Goal: Task Accomplishment & Management: Complete application form

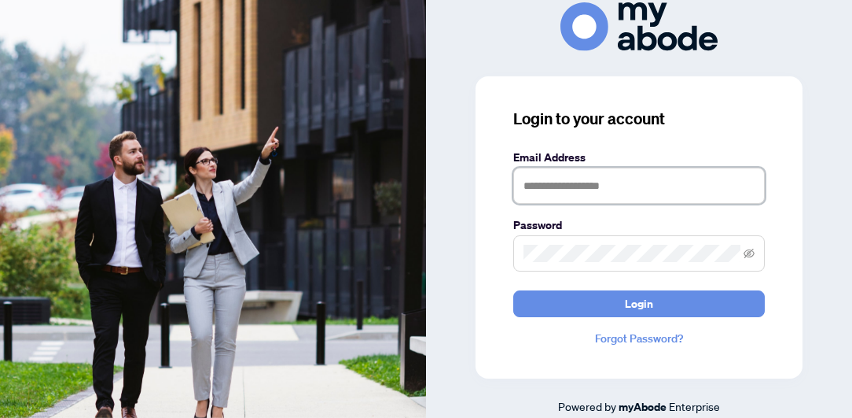
click at [566, 194] on input "text" at bounding box center [639, 185] width 252 height 36
type input "**********"
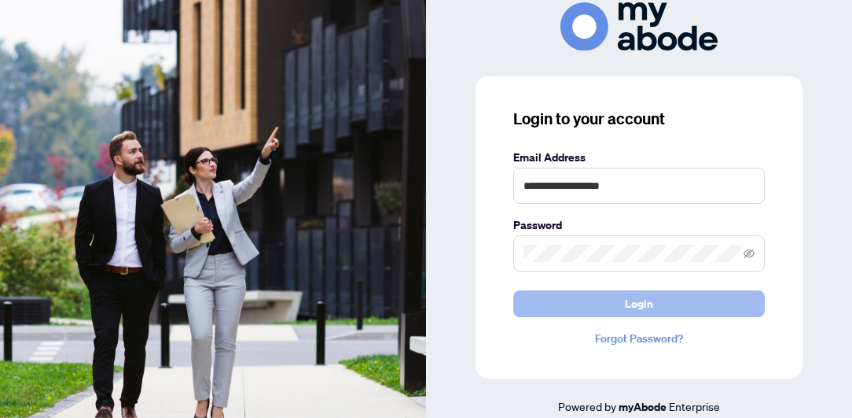
click at [647, 304] on span "Login" at bounding box center [639, 303] width 28 height 25
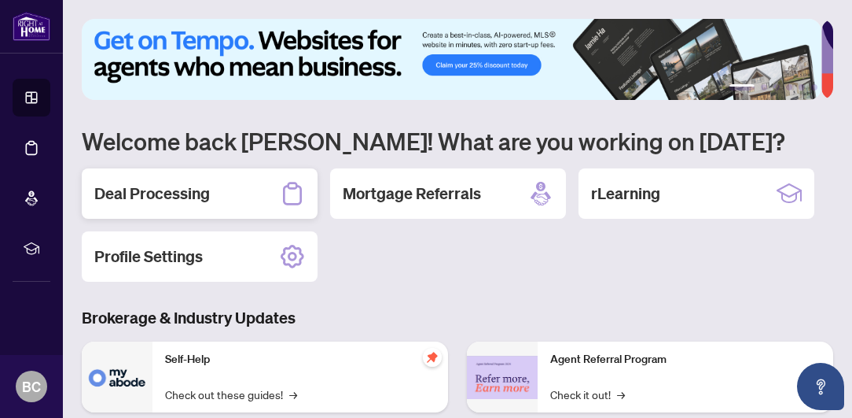
click at [181, 192] on h2 "Deal Processing" at bounding box center [152, 193] width 116 height 22
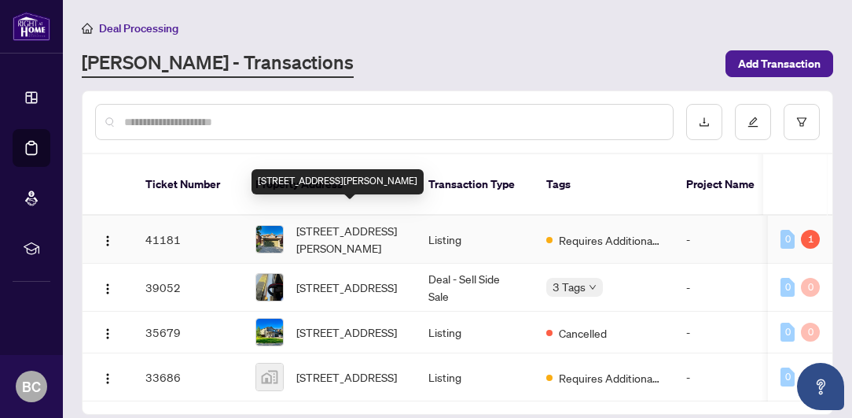
click at [336, 222] on span "[STREET_ADDRESS][PERSON_NAME]" at bounding box center [349, 239] width 107 height 35
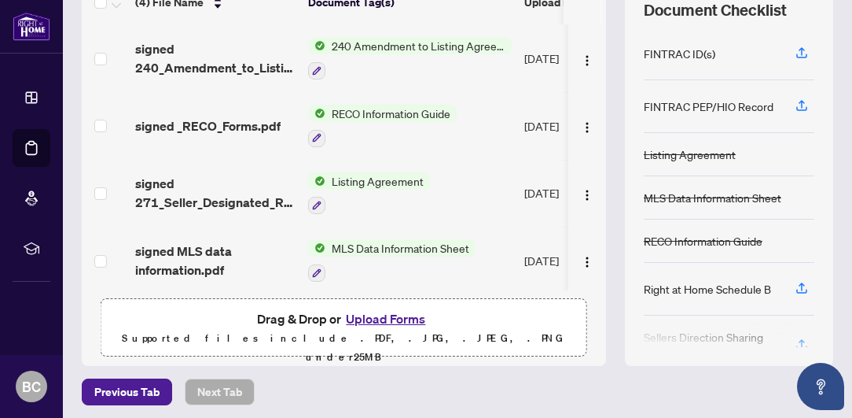
scroll to position [239, 0]
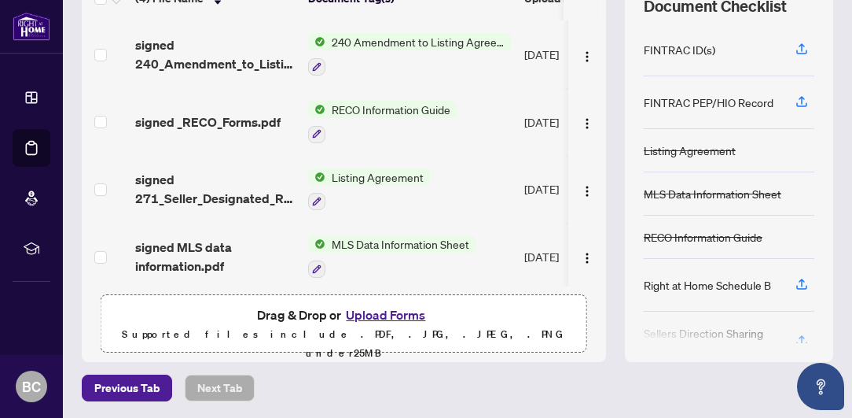
click at [362, 314] on button "Upload Forms" at bounding box center [385, 314] width 89 height 20
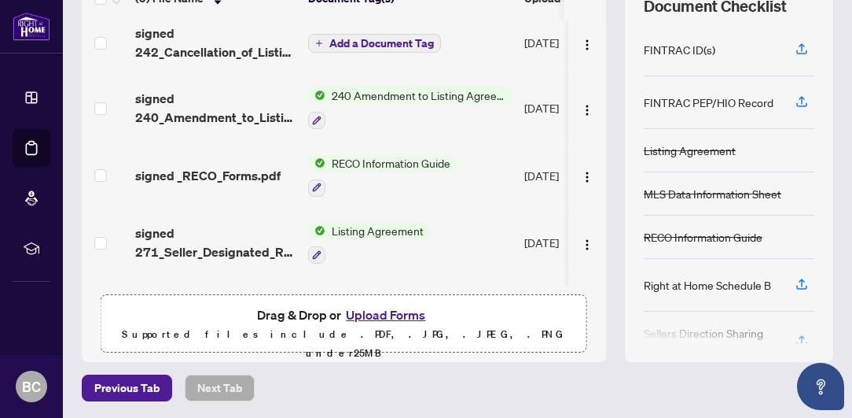
scroll to position [0, 0]
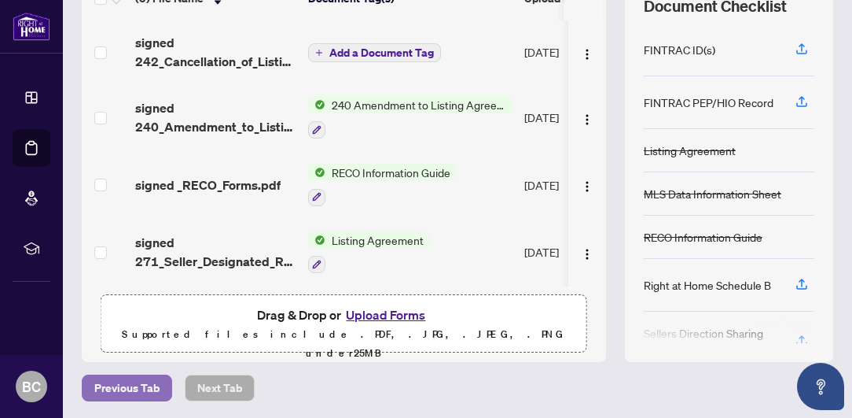
click at [132, 394] on span "Previous Tab" at bounding box center [126, 387] width 65 height 25
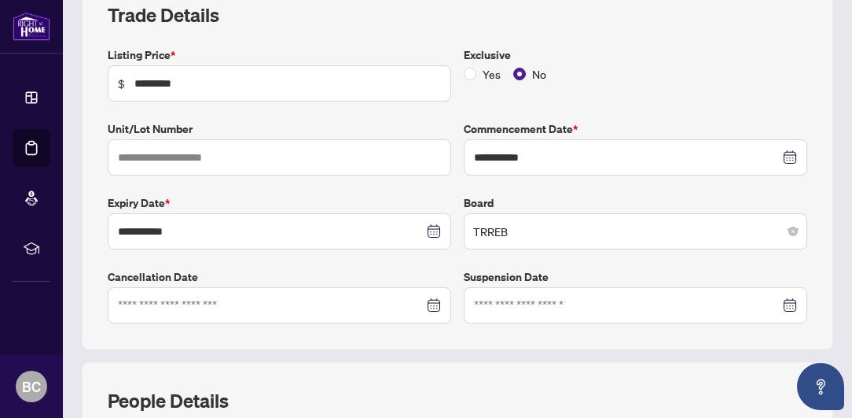
type input "**********"
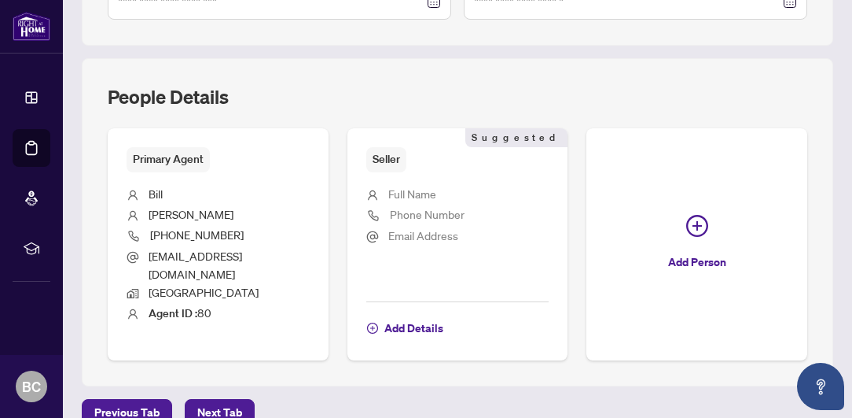
scroll to position [549, 0]
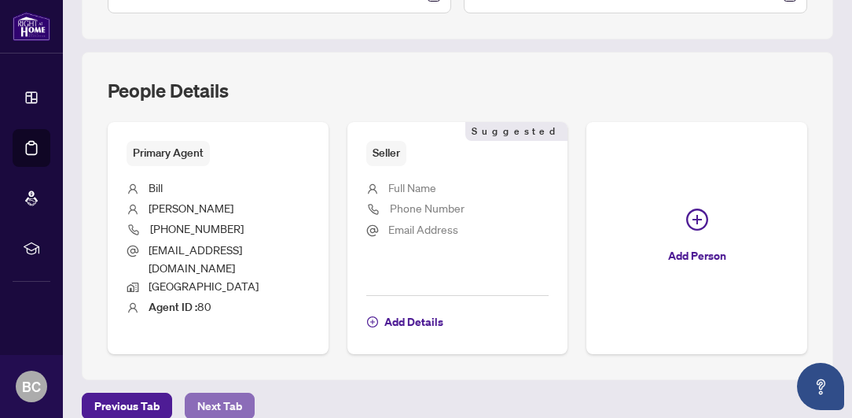
click at [224, 393] on span "Next Tab" at bounding box center [219, 405] width 45 height 25
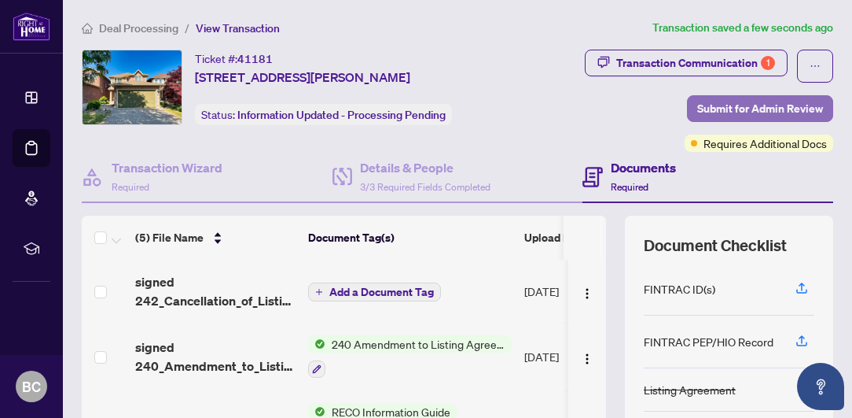
click at [719, 107] on span "Submit for Admin Review" at bounding box center [760, 108] width 126 height 25
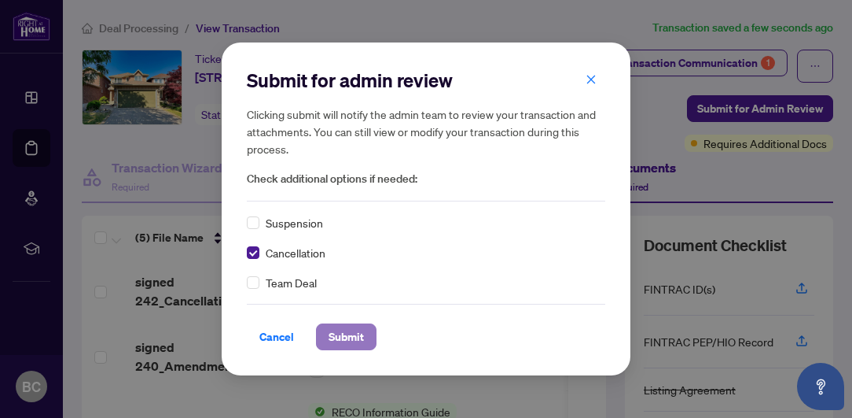
click at [340, 338] on span "Submit" at bounding box center [346, 336] width 35 height 25
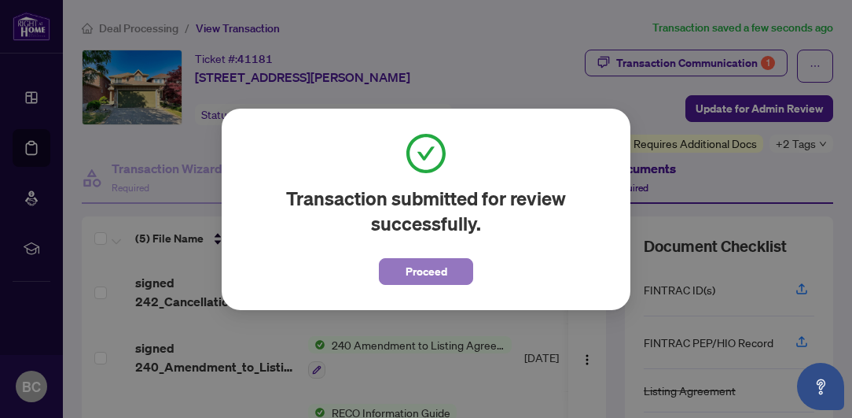
click at [426, 275] on span "Proceed" at bounding box center [427, 271] width 42 height 25
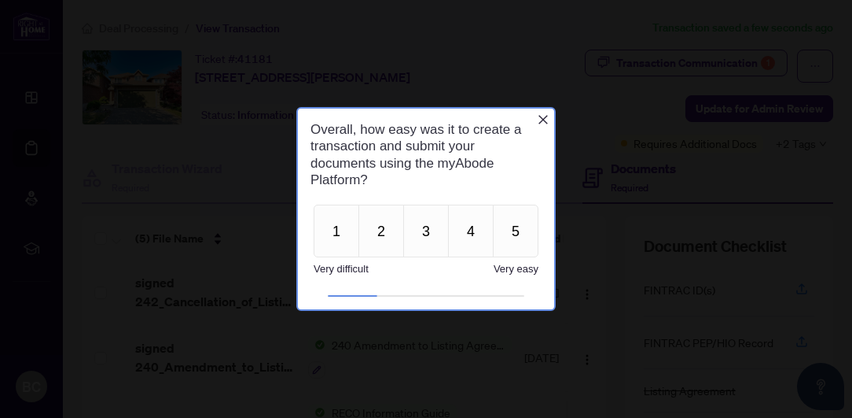
click at [447, 295] on div at bounding box center [426, 296] width 197 height 2
click at [464, 237] on button "4" at bounding box center [471, 230] width 46 height 53
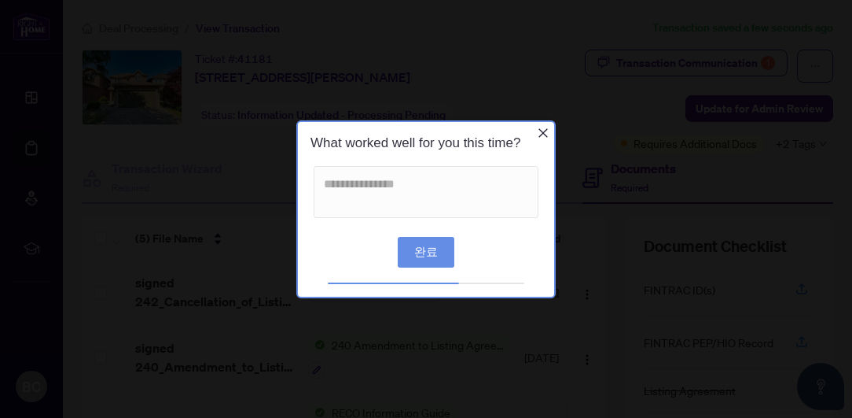
click at [436, 248] on button "완료" at bounding box center [426, 251] width 57 height 31
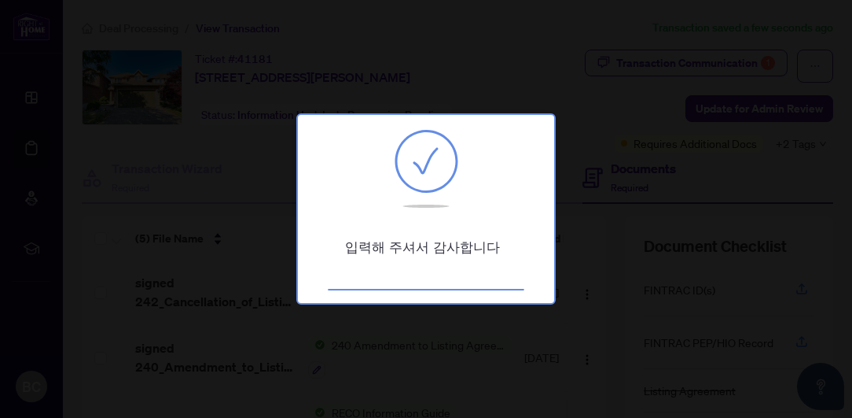
click at [638, 201] on div at bounding box center [426, 209] width 852 height 418
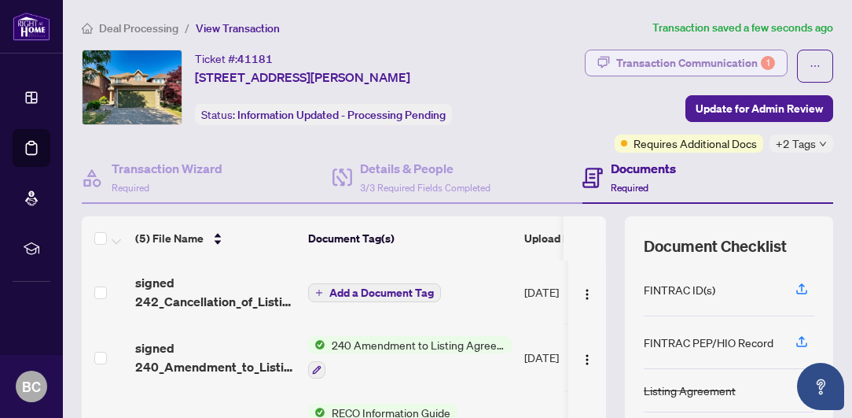
click at [716, 66] on div "Transaction Communication 1" at bounding box center [695, 62] width 159 height 25
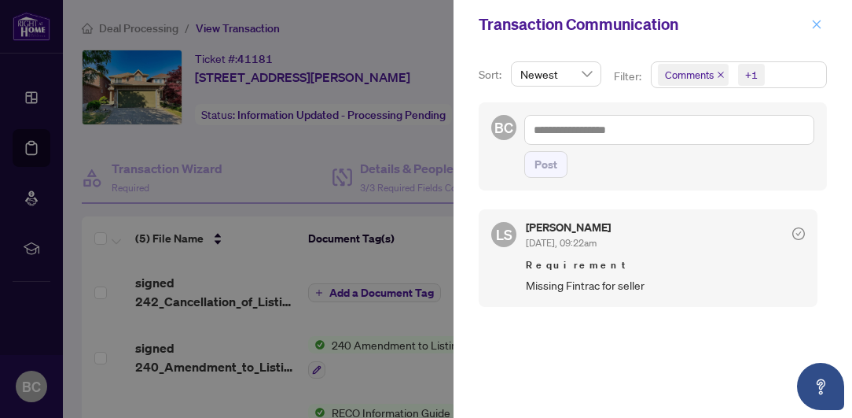
click at [816, 25] on icon "close" at bounding box center [817, 24] width 9 height 9
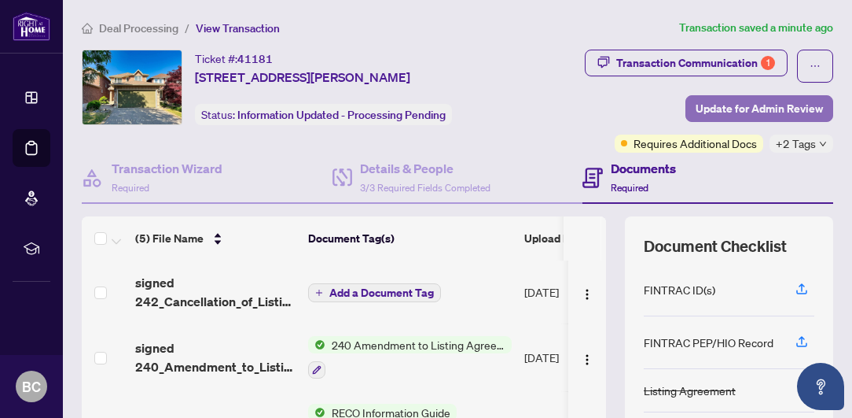
click at [724, 106] on span "Update for Admin Review" at bounding box center [759, 108] width 127 height 25
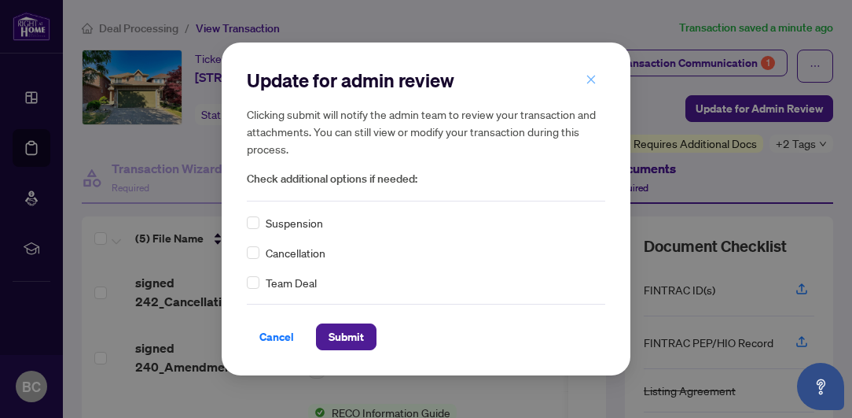
click at [588, 79] on icon "close" at bounding box center [591, 79] width 11 height 11
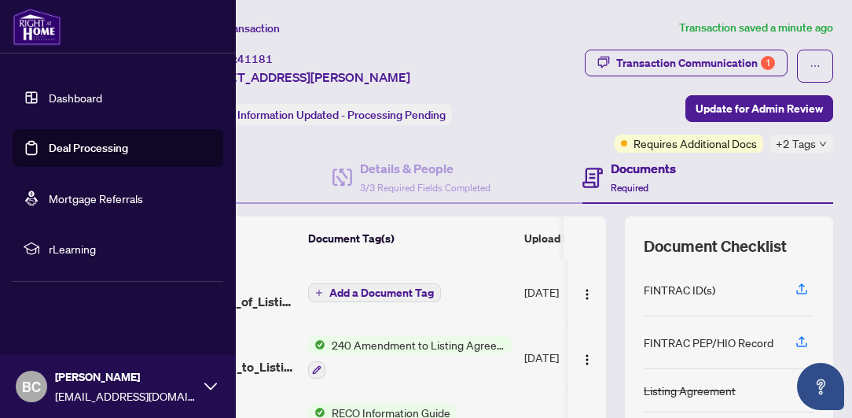
click at [41, 390] on span "BC" at bounding box center [31, 385] width 31 height 31
click at [209, 384] on icon at bounding box center [210, 386] width 13 height 13
click at [24, 390] on span "BC" at bounding box center [31, 386] width 19 height 22
click at [51, 296] on span "Logout" at bounding box center [63, 292] width 35 height 25
